Goal: Find specific fact: Find specific fact

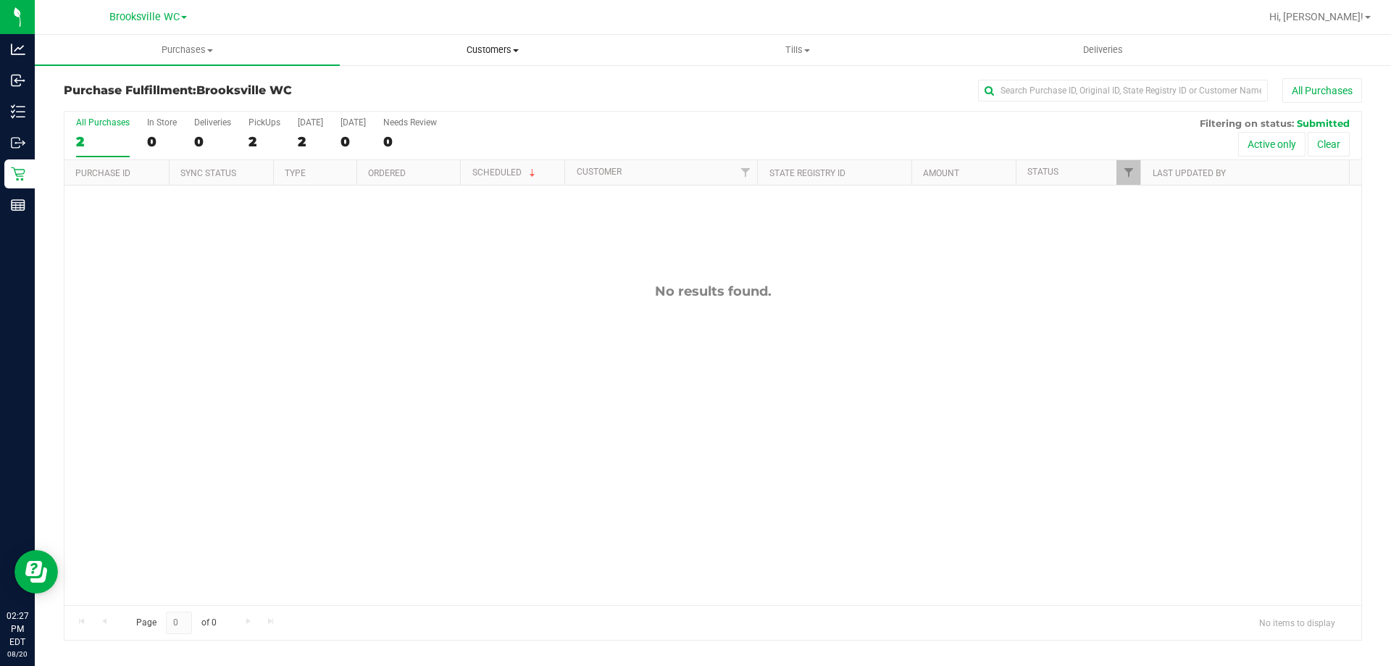
click at [484, 41] on uib-tab-heading "Customers All customers Add a new customer All physicians" at bounding box center [492, 49] width 304 height 29
click at [483, 55] on span "Customers" at bounding box center [492, 49] width 305 height 13
click at [484, 49] on span "Customers" at bounding box center [492, 49] width 305 height 13
click at [477, 89] on li "All customers" at bounding box center [492, 87] width 305 height 17
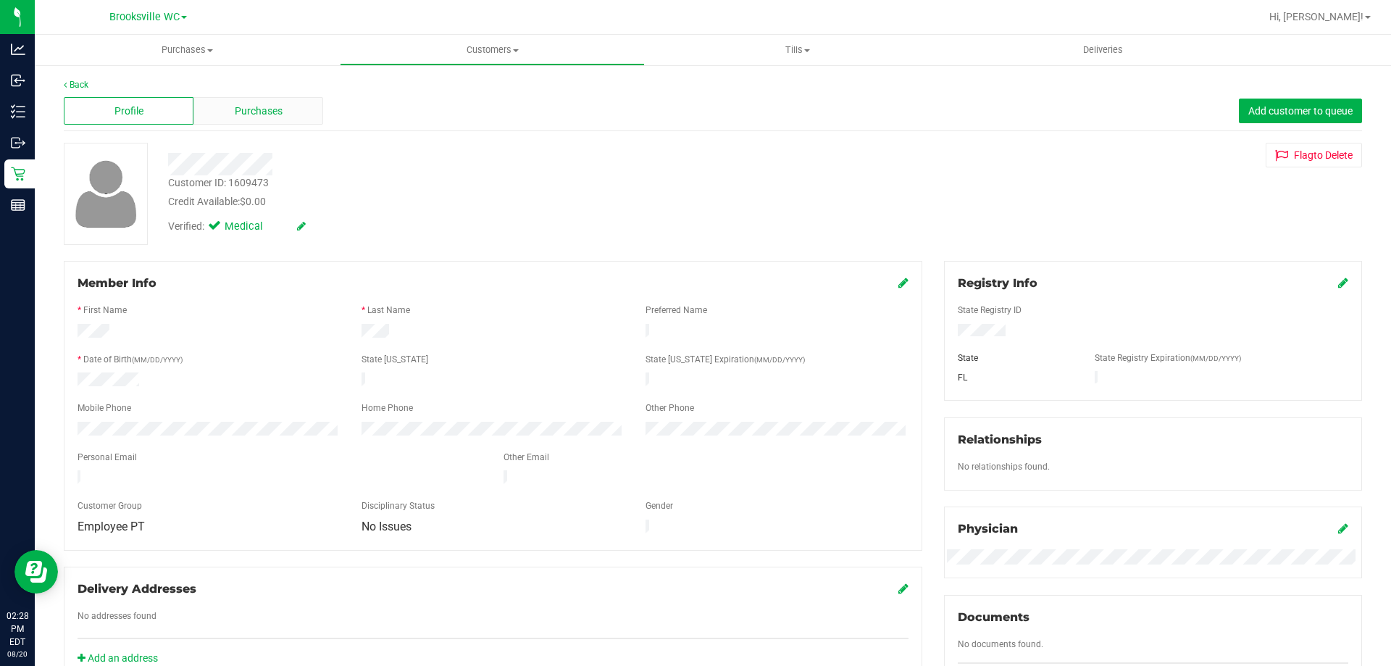
click at [251, 101] on div "Purchases" at bounding box center [258, 111] width 130 height 28
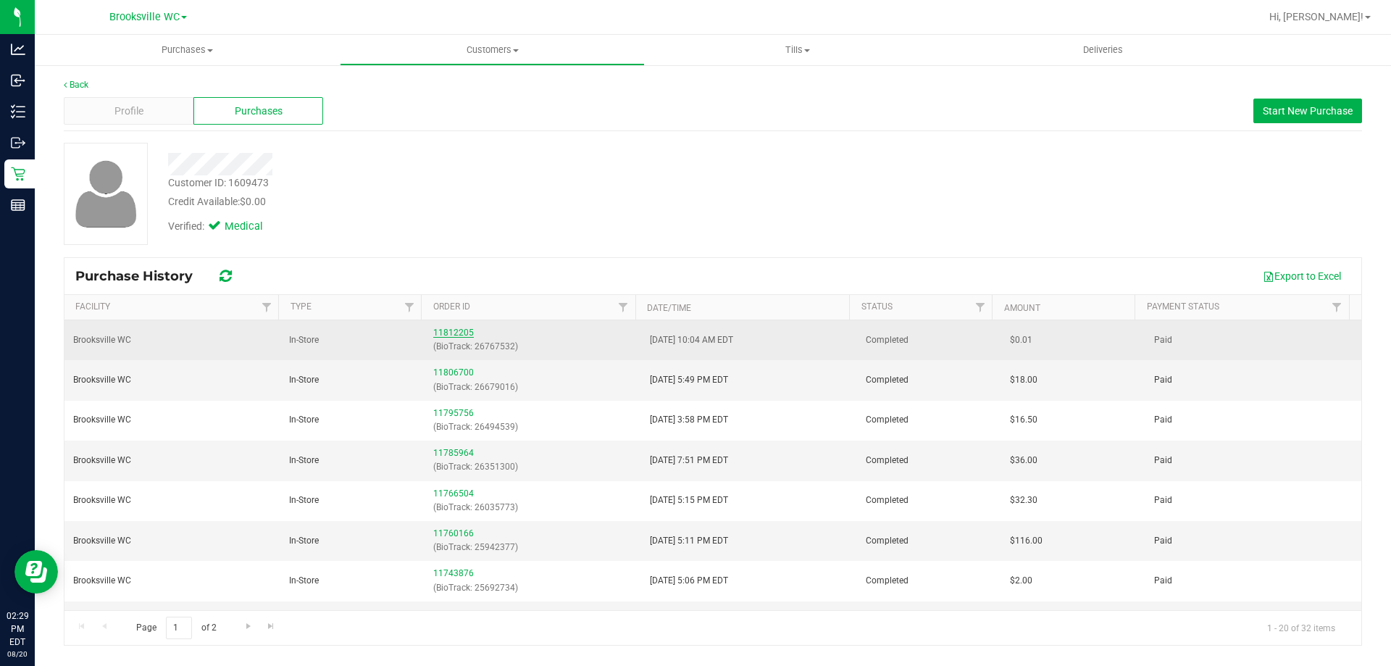
click at [456, 330] on link "11812205" at bounding box center [453, 332] width 41 height 10
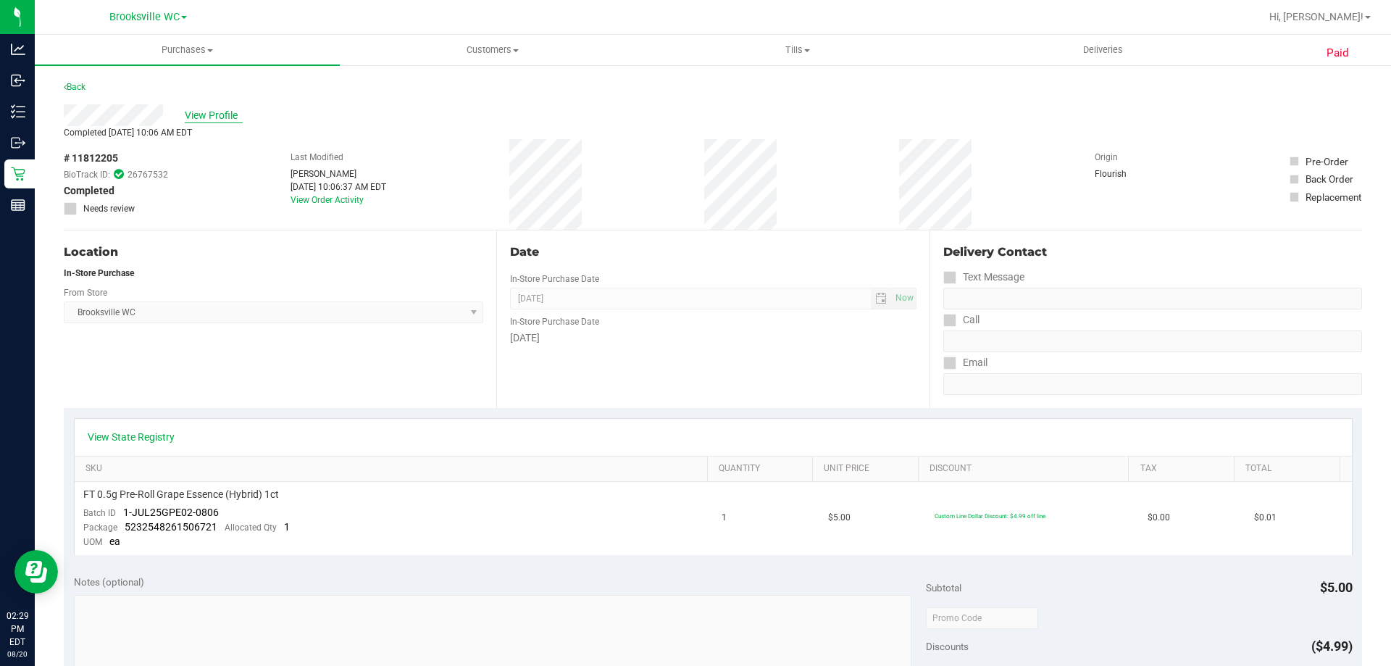
click at [204, 112] on span "View Profile" at bounding box center [214, 115] width 58 height 15
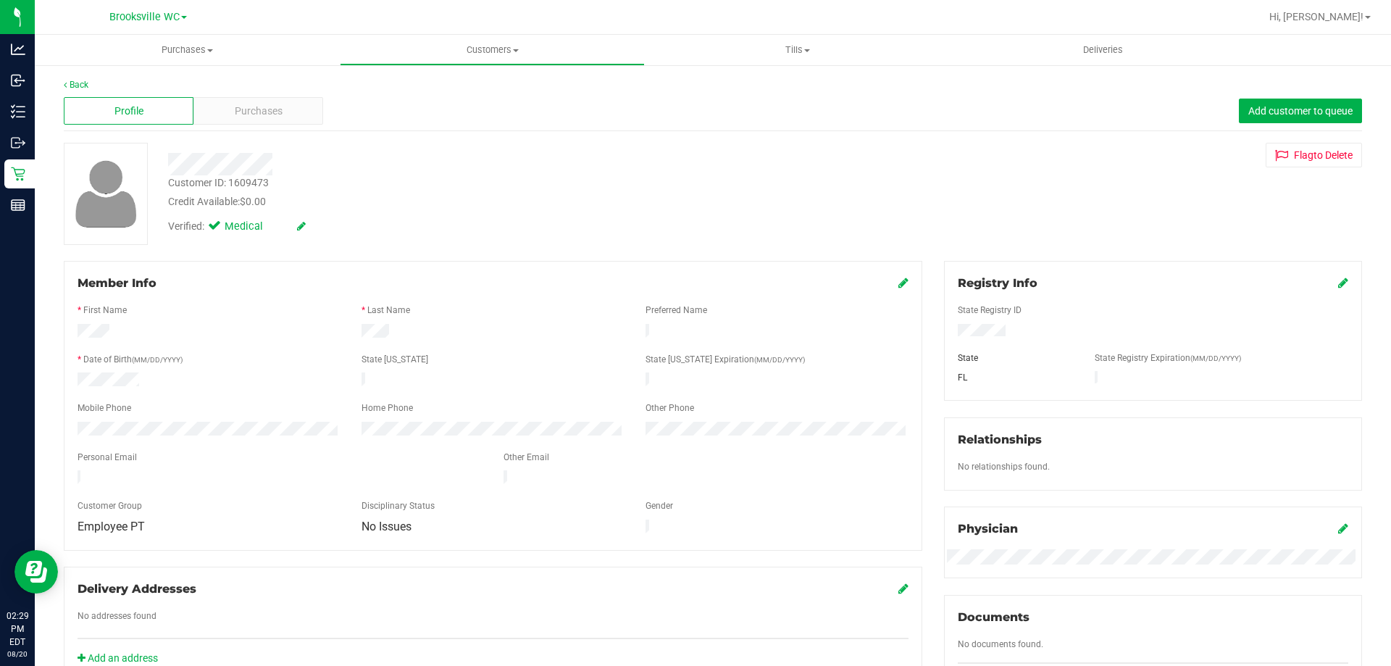
click at [260, 180] on div "Customer ID: 1609473" at bounding box center [218, 182] width 101 height 15
click at [432, 179] on div "Customer ID: 1609473 Credit Available: $0.00" at bounding box center [487, 192] width 660 height 34
click at [250, 179] on div "Customer ID: 1609473" at bounding box center [218, 182] width 101 height 15
click at [249, 179] on div "Customer ID: 1609473" at bounding box center [218, 182] width 101 height 15
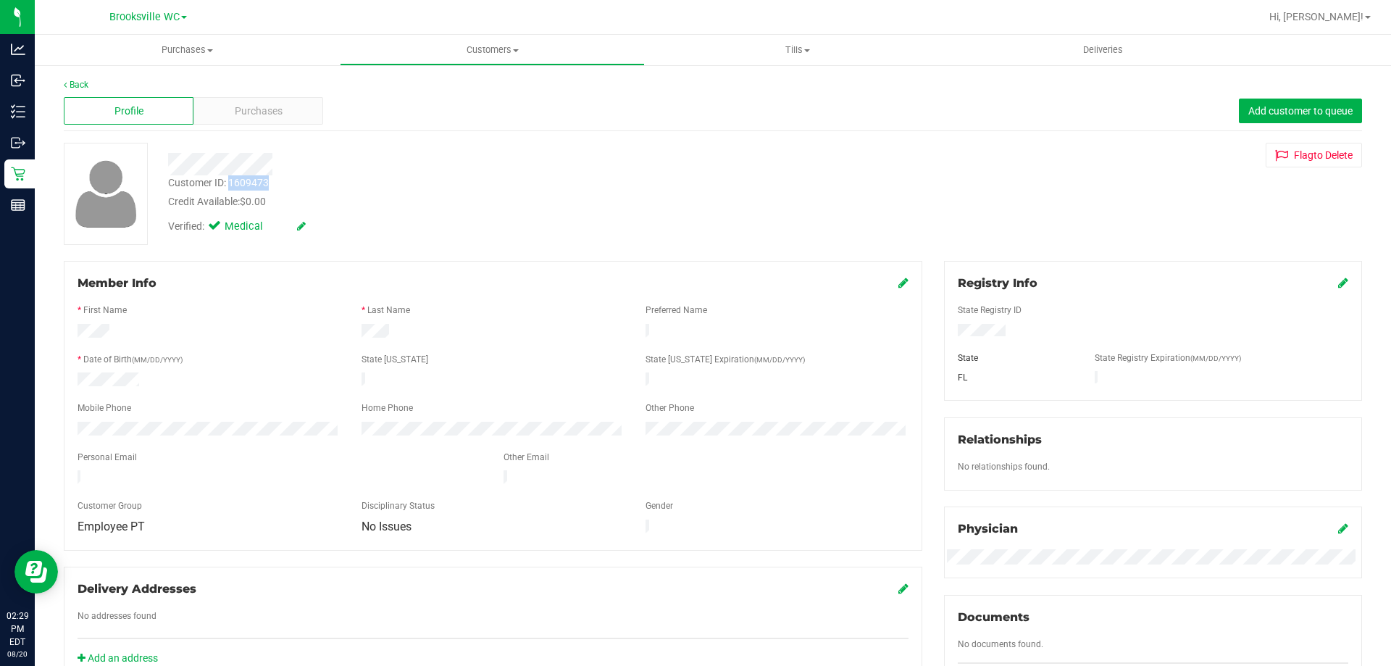
copy div "1609473"
